Goal: Task Accomplishment & Management: Manage account settings

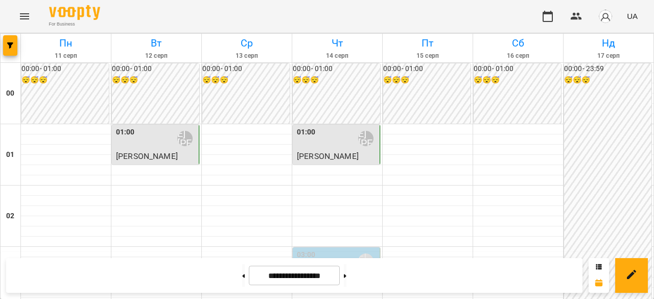
scroll to position [1022, 0]
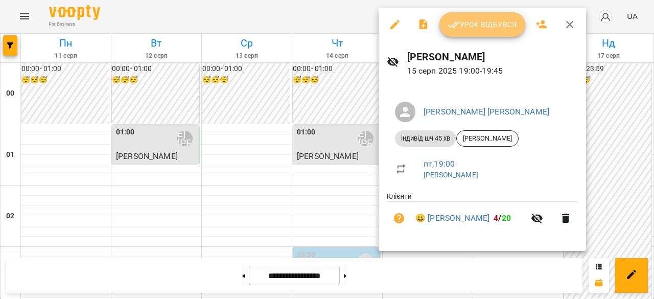
click at [497, 32] on button "Урок відбувся" at bounding box center [482, 24] width 86 height 25
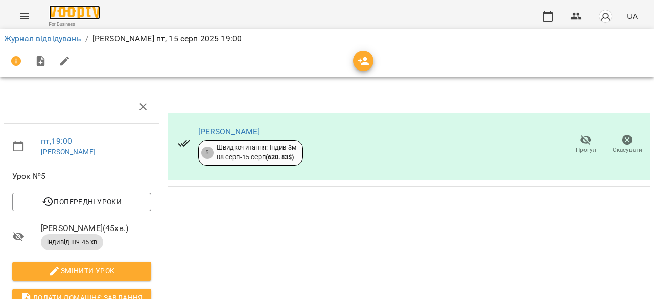
click at [66, 18] on img at bounding box center [74, 12] width 51 height 15
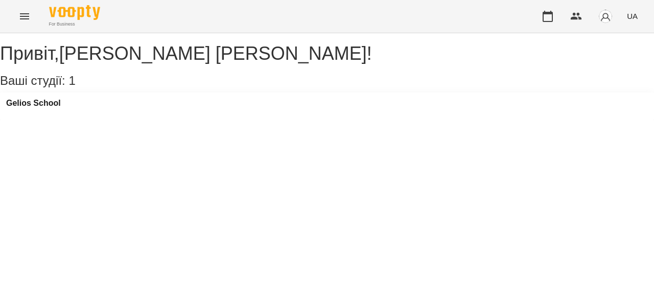
click at [24, 21] on icon "Menu" at bounding box center [24, 16] width 12 height 12
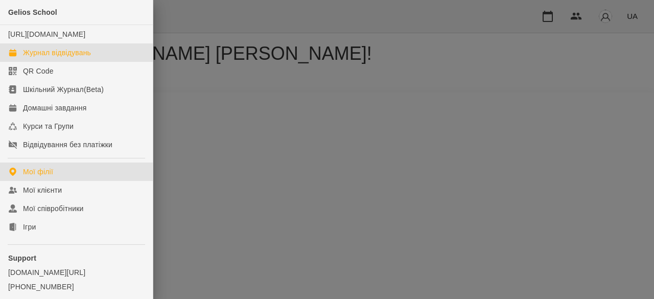
click at [41, 58] on div "Журнал відвідувань" at bounding box center [57, 53] width 68 height 10
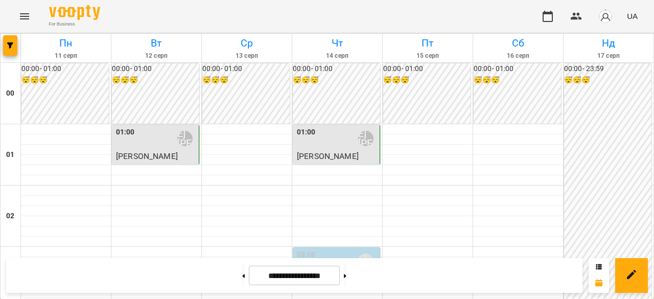
scroll to position [872, 0]
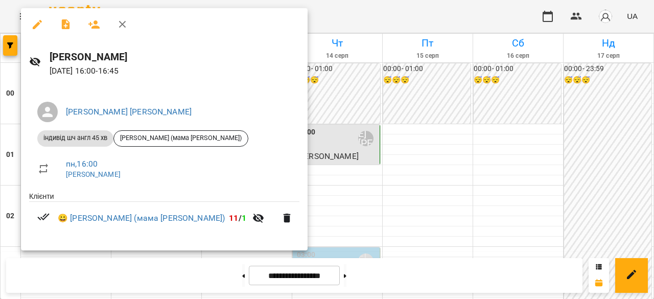
click at [430, 196] on div at bounding box center [327, 149] width 654 height 299
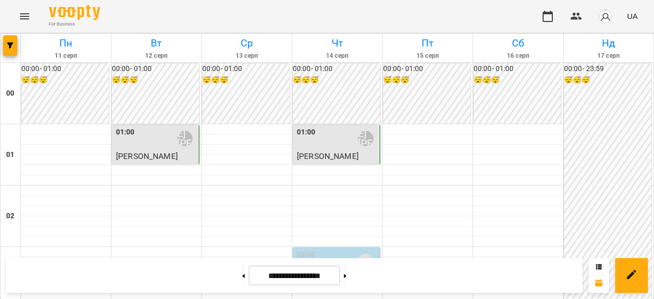
scroll to position [923, 0]
click at [346, 277] on icon at bounding box center [345, 276] width 3 height 4
type input "**********"
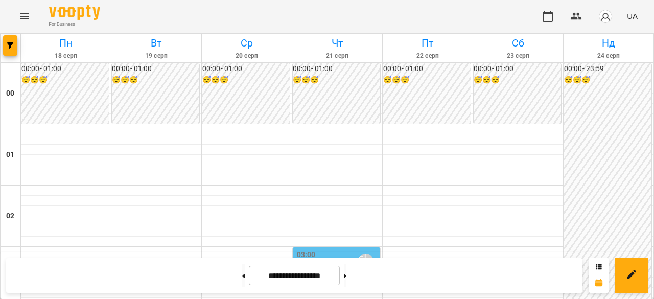
scroll to position [106, 0]
click at [339, 273] on p "індивід шч 45 [PERSON_NAME]" at bounding box center [337, 285] width 81 height 24
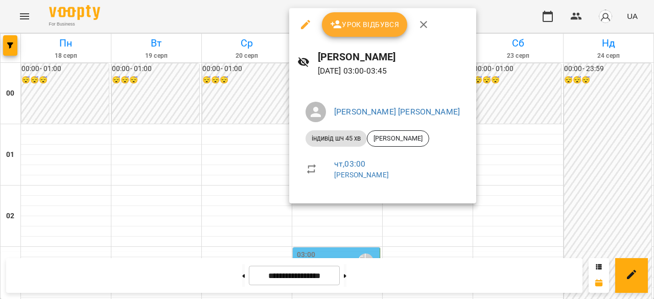
click at [520, 163] on div at bounding box center [327, 149] width 654 height 299
